Goal: Navigation & Orientation: Find specific page/section

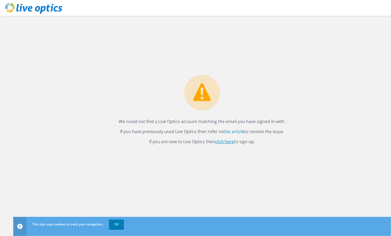
click at [229, 143] on link "click here" at bounding box center [224, 142] width 19 height 6
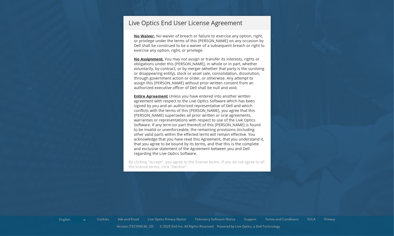
scroll to position [1991, 0]
click at [139, 174] on link "Accept" at bounding box center [142, 180] width 27 height 13
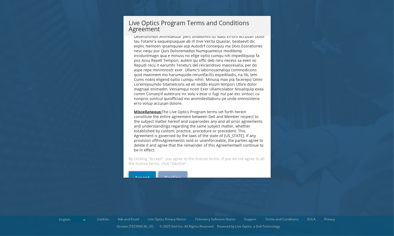
scroll to position [375, 0]
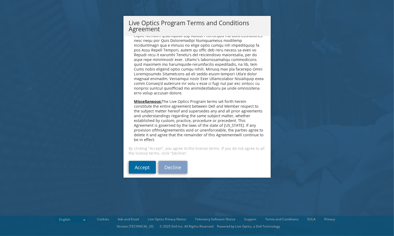
click at [143, 163] on link "Accept" at bounding box center [142, 167] width 27 height 13
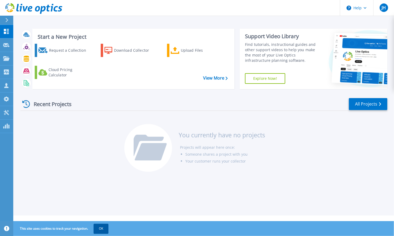
click at [98, 230] on button "OK" at bounding box center [101, 229] width 15 height 10
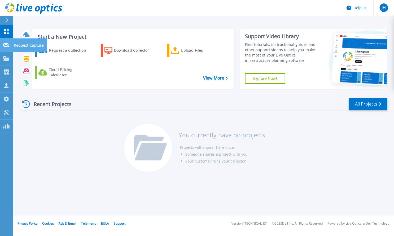
click at [9, 43] on icon at bounding box center [6, 45] width 6 height 4
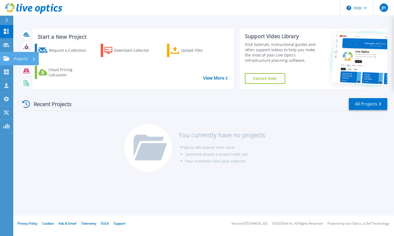
click at [7, 56] on div at bounding box center [6, 58] width 6 height 5
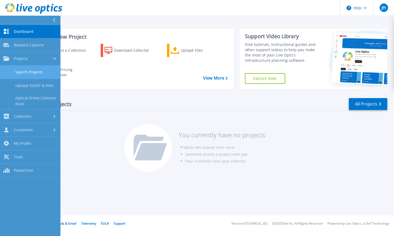
click at [38, 71] on link "Search Projects" at bounding box center [30, 72] width 60 height 14
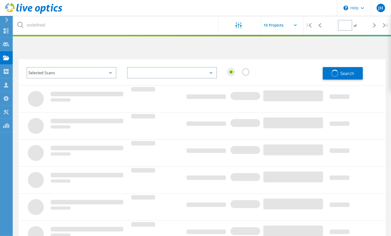
type input "1"
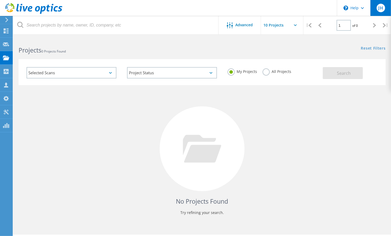
click at [379, 10] on span "JH" at bounding box center [380, 8] width 5 height 4
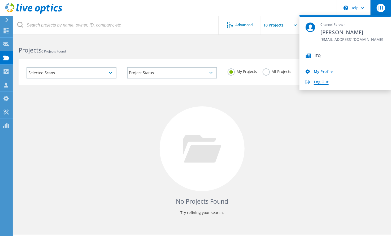
click at [323, 81] on link "Log Out" at bounding box center [321, 82] width 15 height 5
